Goal: Task Accomplishment & Management: Manage account settings

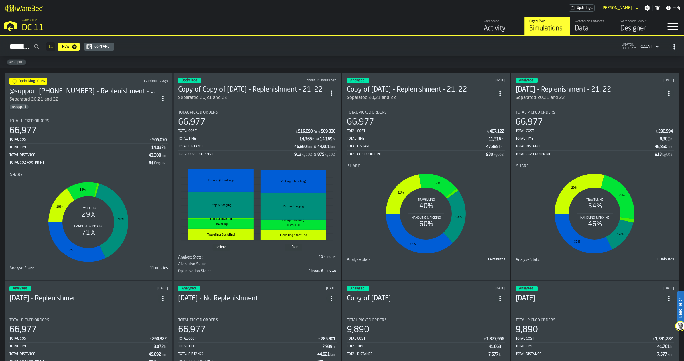
click at [138, 115] on section "Total Picked Orders 66,977 Total Cost € 505,070 Total Time 14,037 h Total Dista…" at bounding box center [88, 193] width 158 height 158
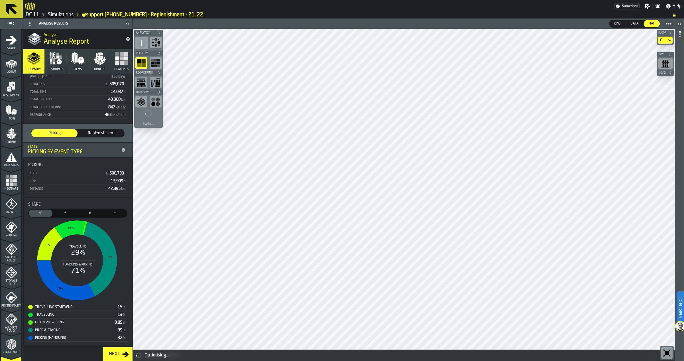
scroll to position [89, 0]
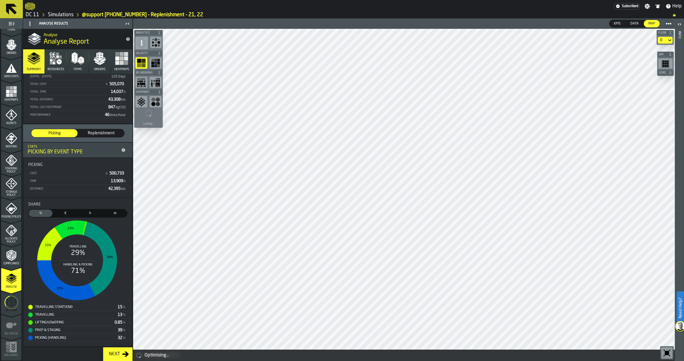
click at [9, 290] on ul "1 Start 2 Layout 3 Assignment 4 Items 5 Orders 6 Data Stats 7 Heatmaps 8 Agents…" at bounding box center [11, 150] width 23 height 421
click at [9, 301] on icon "menu Optimise" at bounding box center [12, 302] width 14 height 23
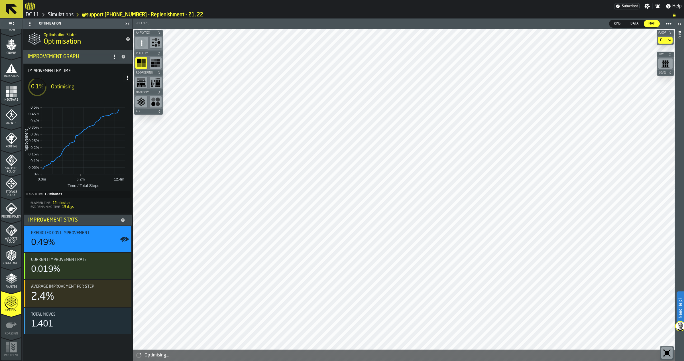
click at [58, 15] on link "Simulations" at bounding box center [61, 15] width 26 height 6
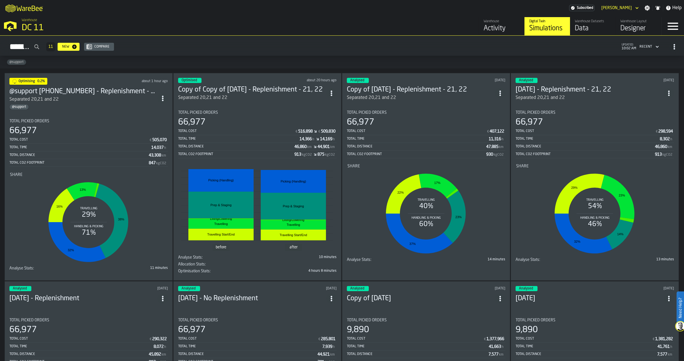
click at [87, 122] on div "Total Picked Orders 66,977 Total Cost € 505,070 Total Time 14,037 h Total Dista…" at bounding box center [88, 143] width 158 height 48
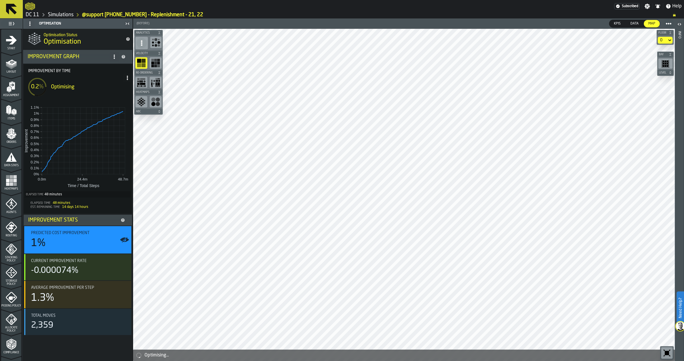
scroll to position [89, 0]
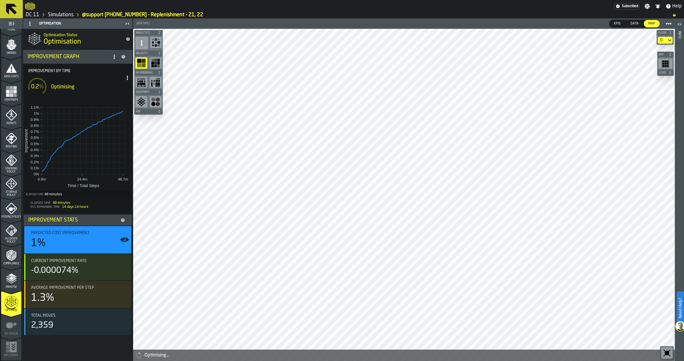
click at [10, 276] on polygon "menu Analyse" at bounding box center [11, 274] width 5 height 3
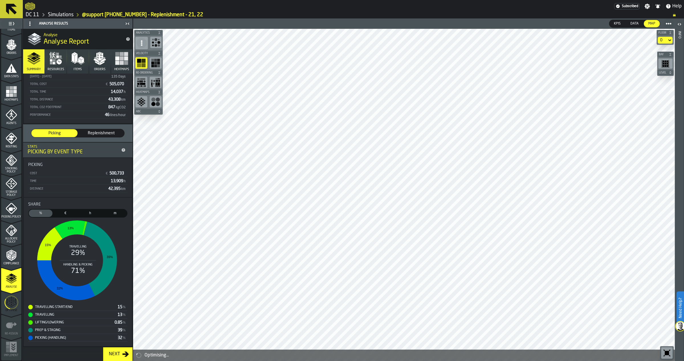
scroll to position [0, 0]
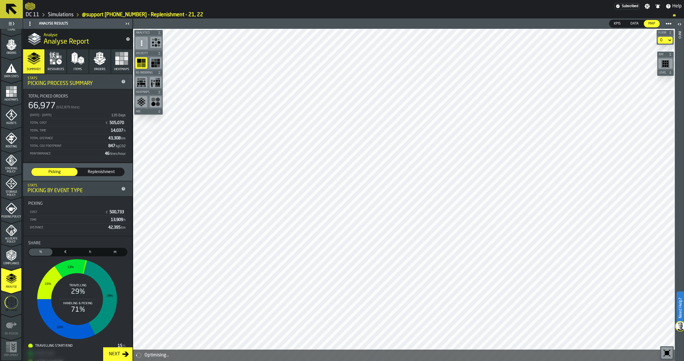
click at [13, 257] on icon "menu Compliance" at bounding box center [11, 254] width 11 height 11
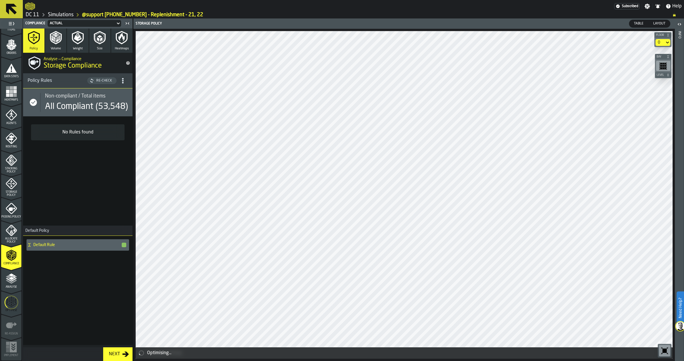
click at [6, 276] on polygon "menu Analyse" at bounding box center [8, 276] width 5 height 3
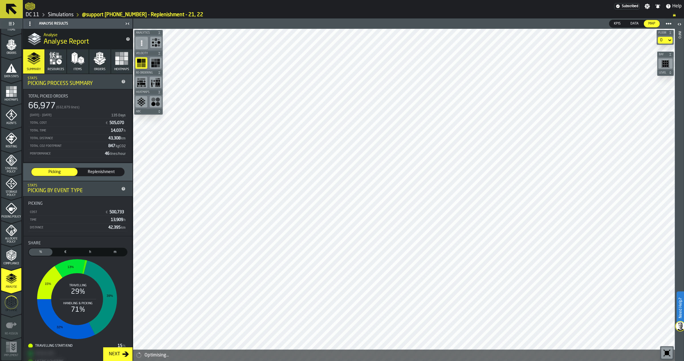
click at [12, 304] on icon "menu Optimise" at bounding box center [12, 302] width 14 height 23
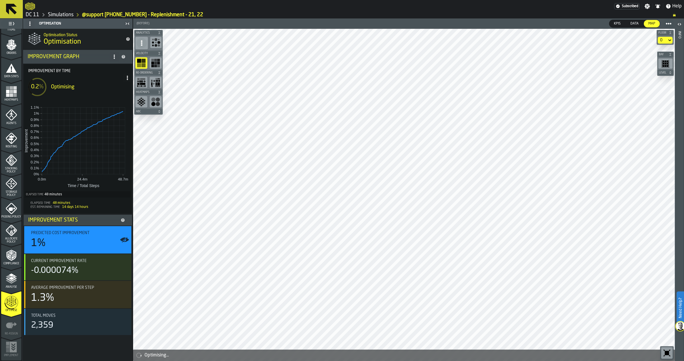
click at [53, 14] on link "Simulations" at bounding box center [61, 15] width 26 height 6
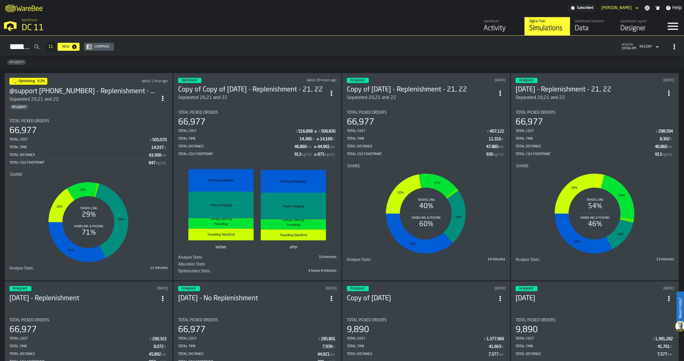
click at [109, 87] on h3 "@support [PHONE_NUMBER] - Replenishment - 21, 22" at bounding box center [83, 91] width 148 height 9
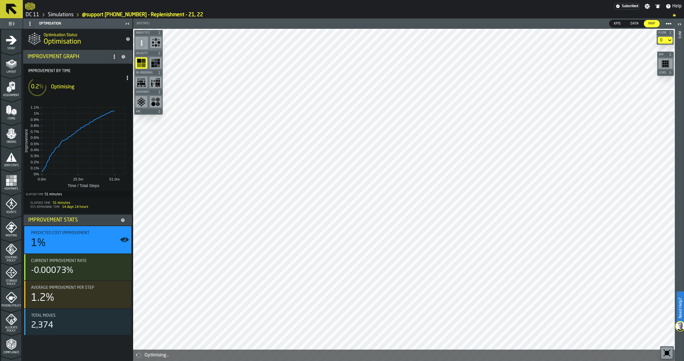
click at [60, 14] on link "Simulations" at bounding box center [61, 15] width 26 height 6
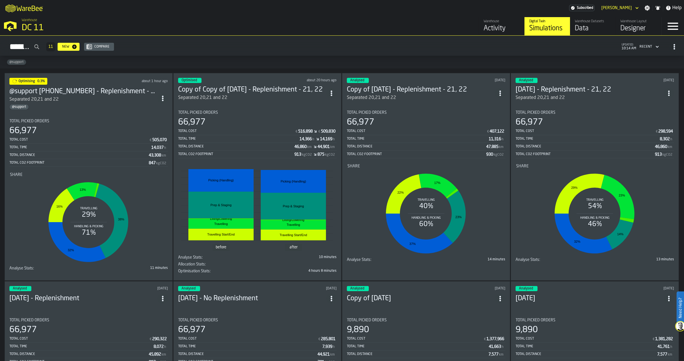
click at [44, 63] on div "@support" at bounding box center [342, 62] width 684 height 13
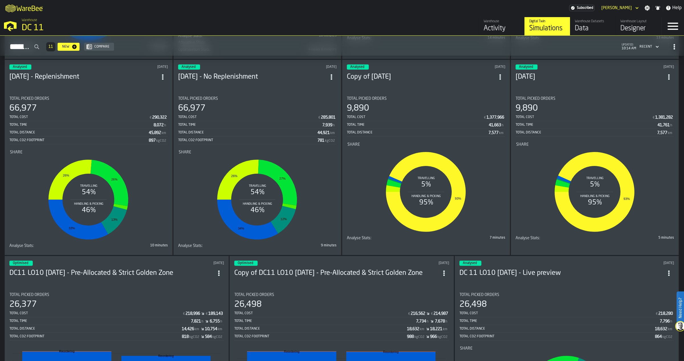
scroll to position [87, 0]
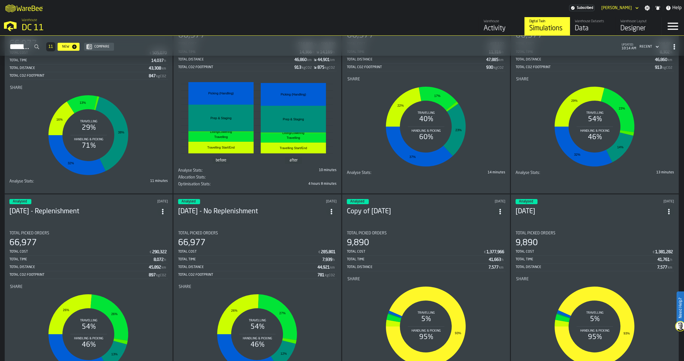
click at [666, 206] on span "ItemListCard-DashboardItemContainer" at bounding box center [669, 211] width 10 height 10
click at [655, 234] on div "Delete" at bounding box center [657, 235] width 30 height 7
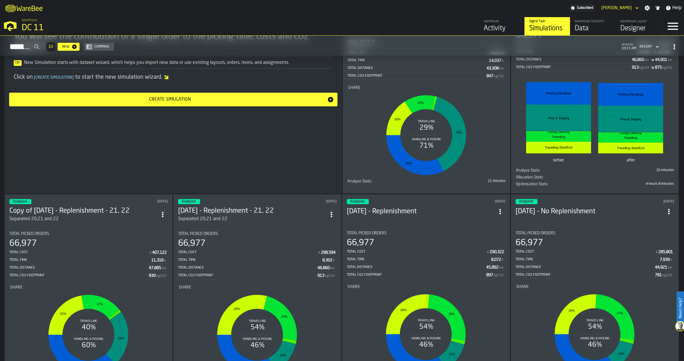
click at [671, 206] on span "ItemListCard-DashboardItemContainer" at bounding box center [669, 211] width 10 height 10
click at [661, 236] on div "Delete" at bounding box center [657, 235] width 30 height 7
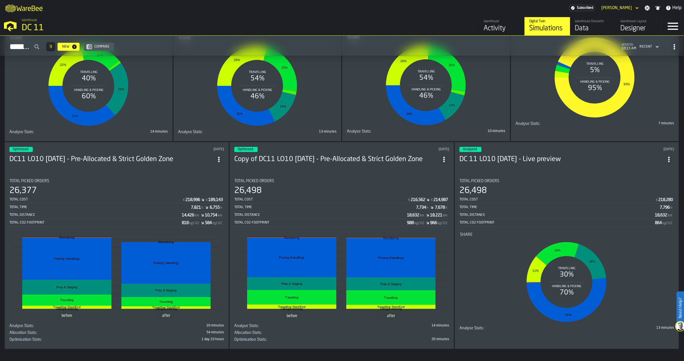
scroll to position [230, 0]
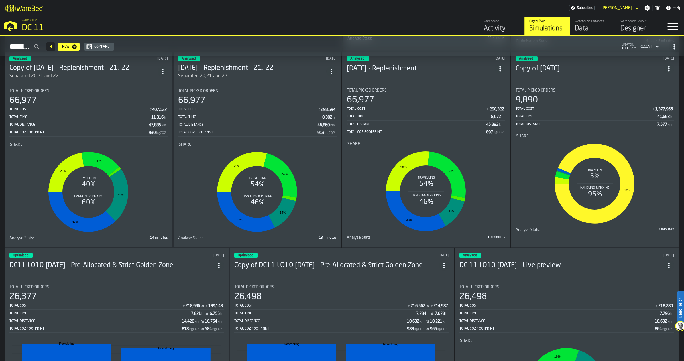
click at [670, 68] on icon "ItemListCard-DashboardItemContainer" at bounding box center [669, 69] width 6 height 6
click at [653, 92] on div "Delete" at bounding box center [657, 92] width 30 height 7
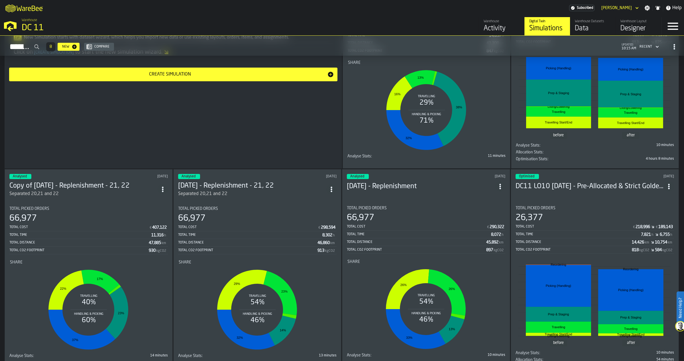
scroll to position [158, 0]
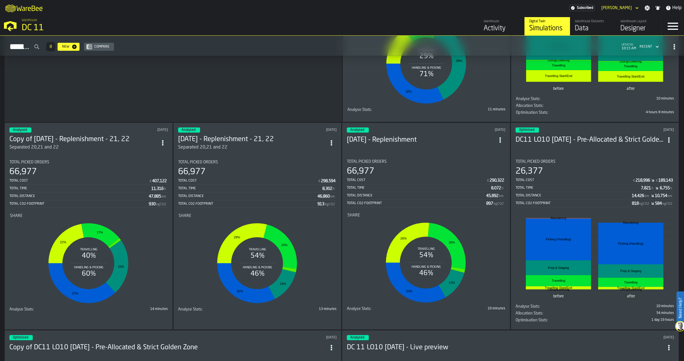
click at [504, 138] on span "ItemListCard-DashboardItemContainer" at bounding box center [500, 140] width 10 height 10
click at [492, 161] on div "Delete" at bounding box center [488, 163] width 30 height 7
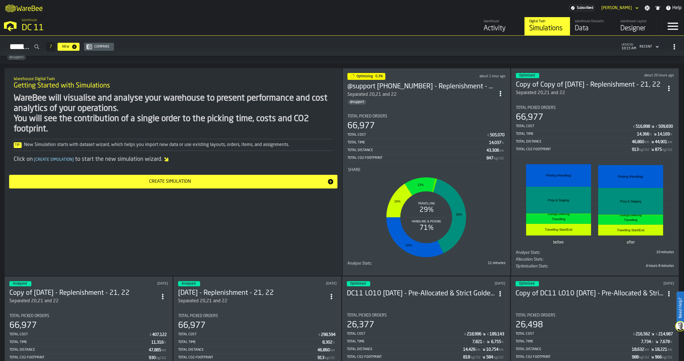
scroll to position [0, 0]
